Goal: Use online tool/utility: Utilize a website feature to perform a specific function

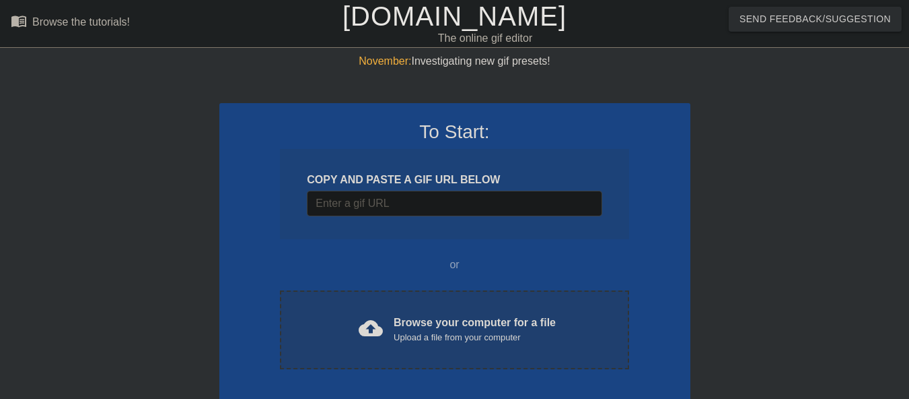
click at [373, 325] on span "cloud_upload" at bounding box center [371, 328] width 24 height 24
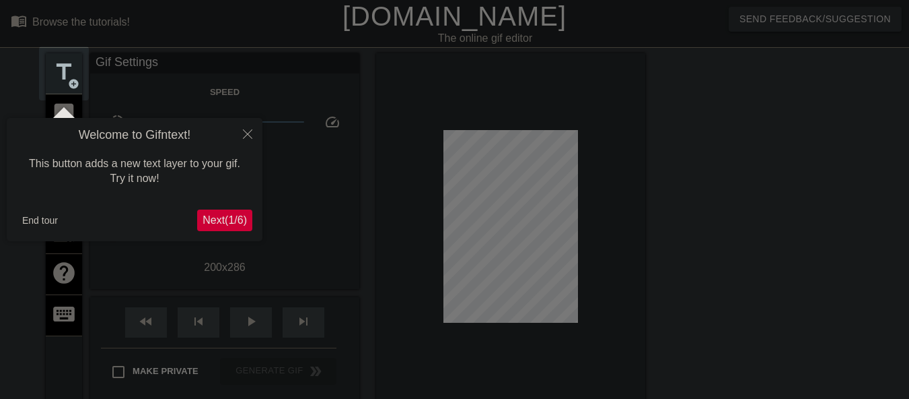
scroll to position [33, 0]
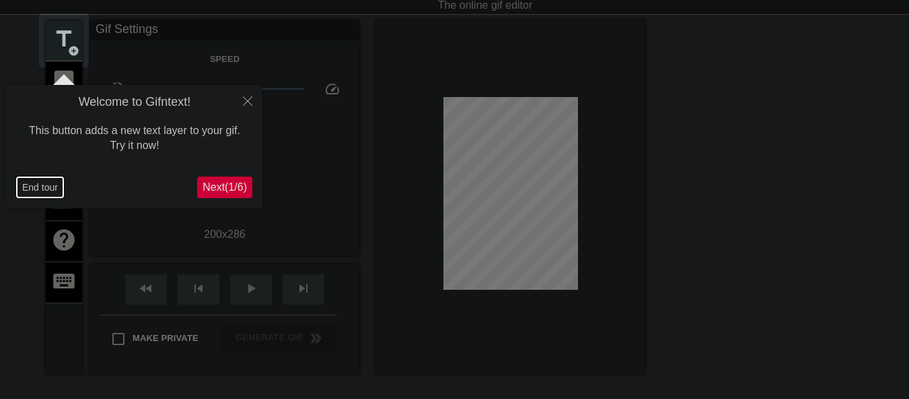
click at [34, 190] on button "End tour" at bounding box center [40, 187] width 46 height 20
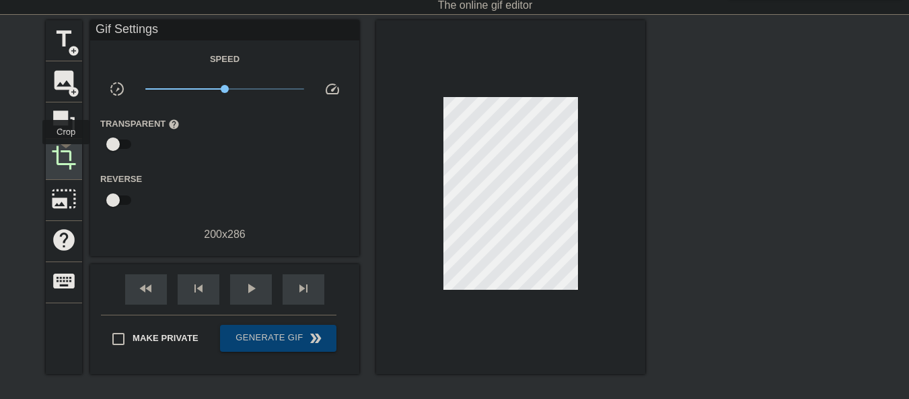
click at [67, 153] on span "crop" at bounding box center [64, 158] width 26 height 26
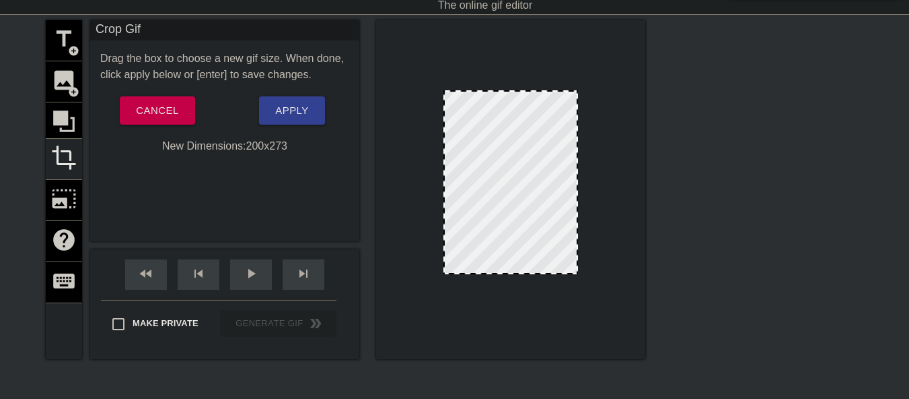
click at [540, 274] on div at bounding box center [511, 272] width 132 height 7
click at [287, 110] on span "Apply" at bounding box center [291, 111] width 33 height 18
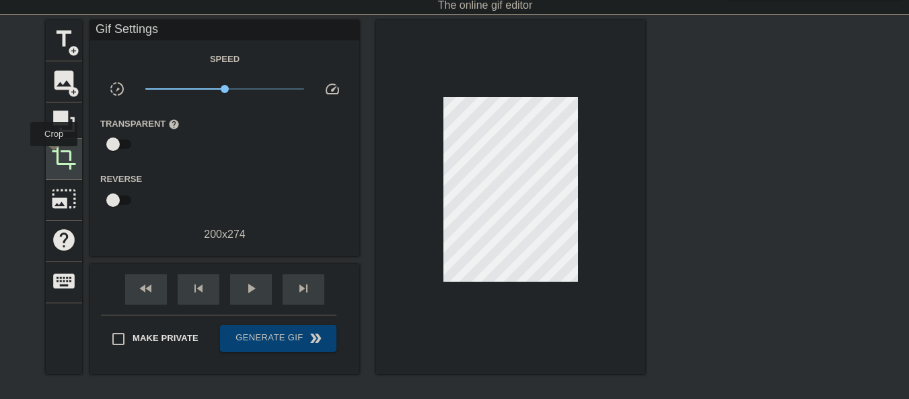
click at [54, 155] on span "crop" at bounding box center [64, 158] width 26 height 26
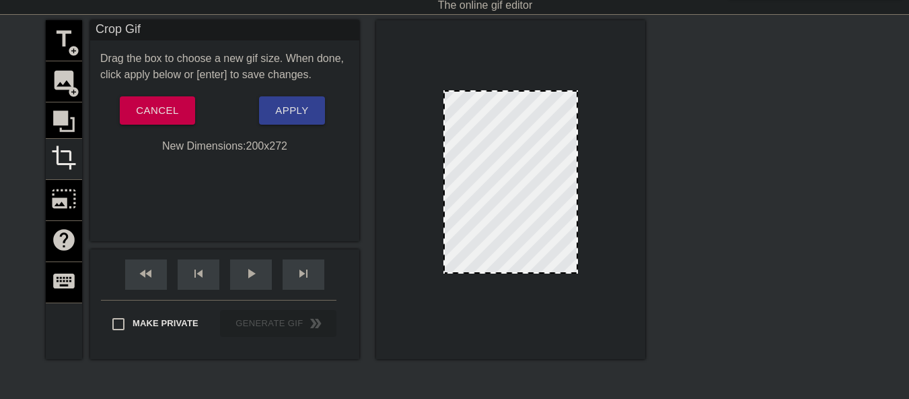
click at [536, 273] on div at bounding box center [511, 272] width 132 height 7
click at [576, 208] on div at bounding box center [575, 182] width 7 height 180
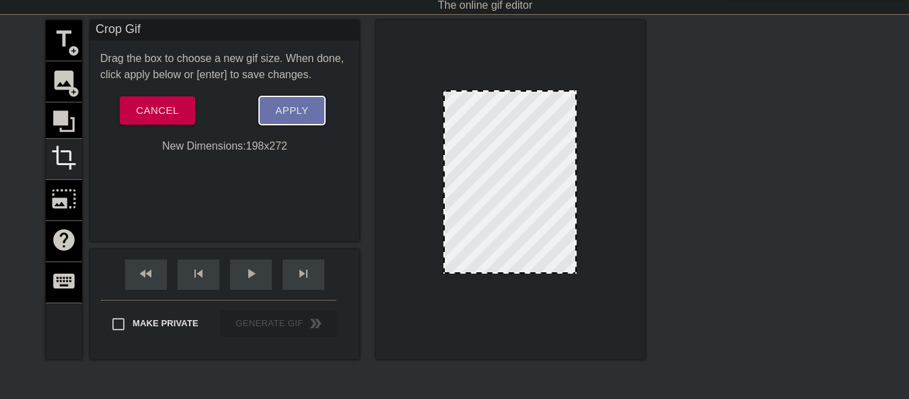
click at [303, 106] on span "Apply" at bounding box center [291, 111] width 33 height 18
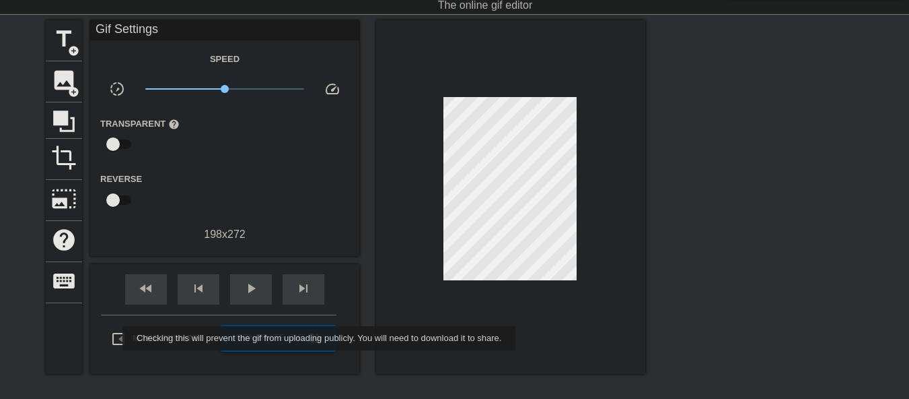
click at [114, 338] on input "Make Private" at bounding box center [118, 338] width 28 height 28
checkbox input "true"
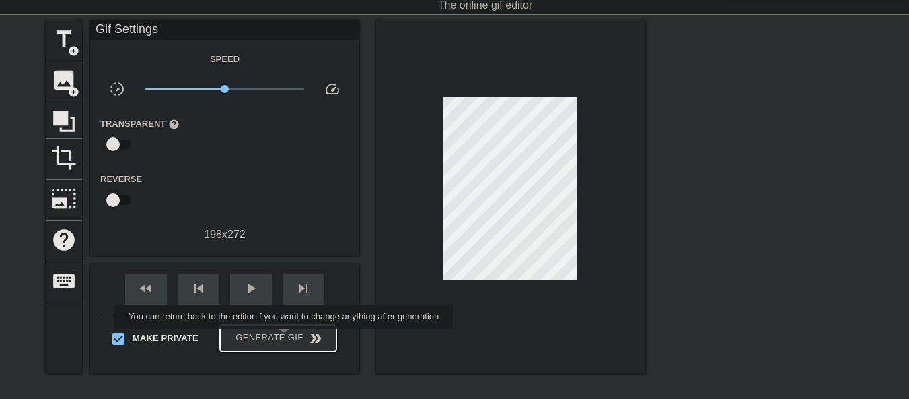
click at [285, 338] on span "Generate Gif double_arrow" at bounding box center [279, 338] width 106 height 16
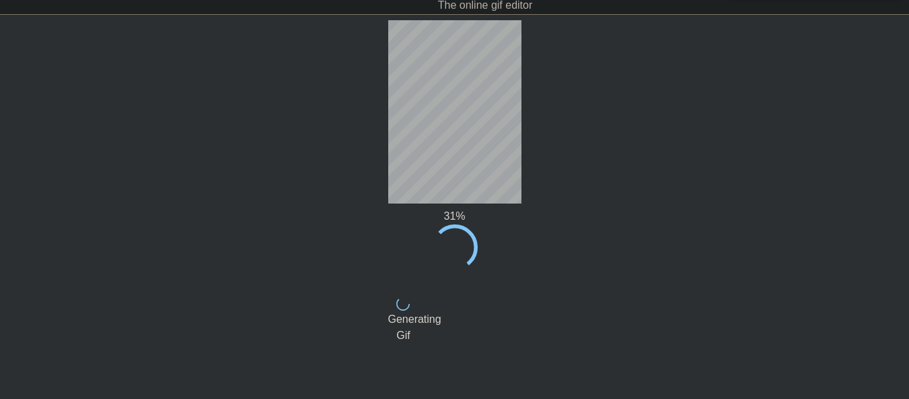
scroll to position [0, 0]
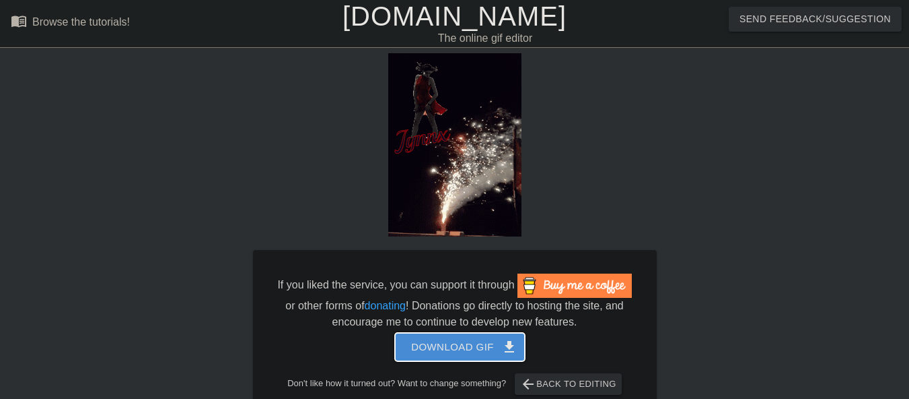
click at [456, 347] on span "Download gif get_app" at bounding box center [460, 347] width 98 height 18
